Goal: Task Accomplishment & Management: Manage account settings

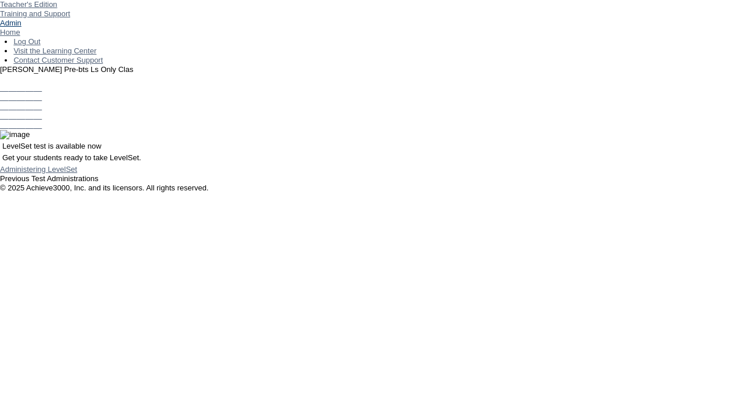
click at [21, 27] on link "Admin" at bounding box center [10, 23] width 21 height 9
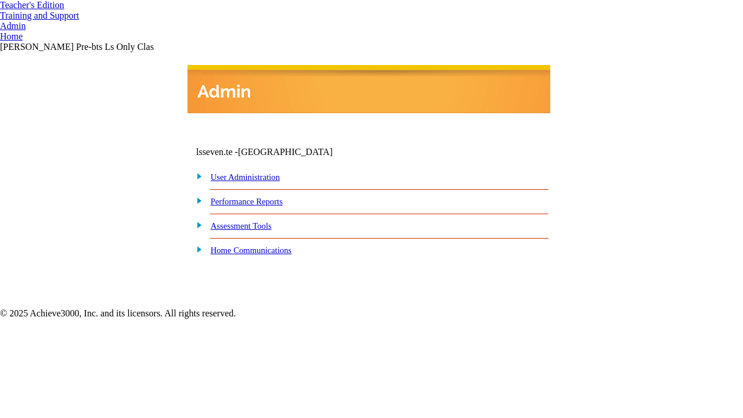
click at [257, 178] on link "User Administration" at bounding box center [245, 177] width 69 height 9
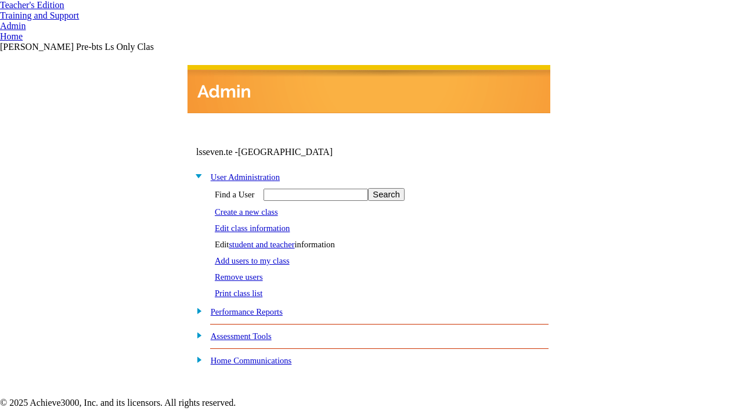
click at [272, 242] on link "student and teacher" at bounding box center [262, 244] width 66 height 9
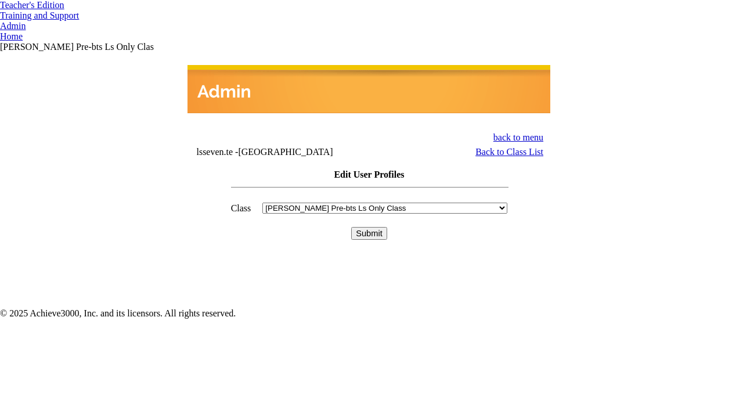
click at [369, 227] on input "Submit" at bounding box center [369, 233] width 36 height 13
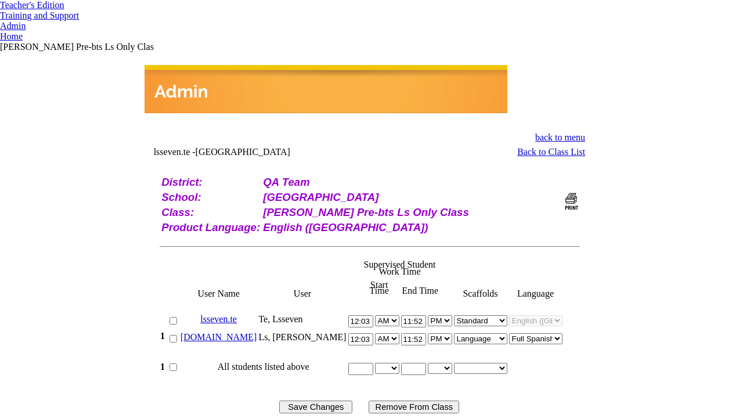
click at [241, 332] on link "bella.ls" at bounding box center [219, 337] width 77 height 10
